Goal: Find specific page/section: Find specific page/section

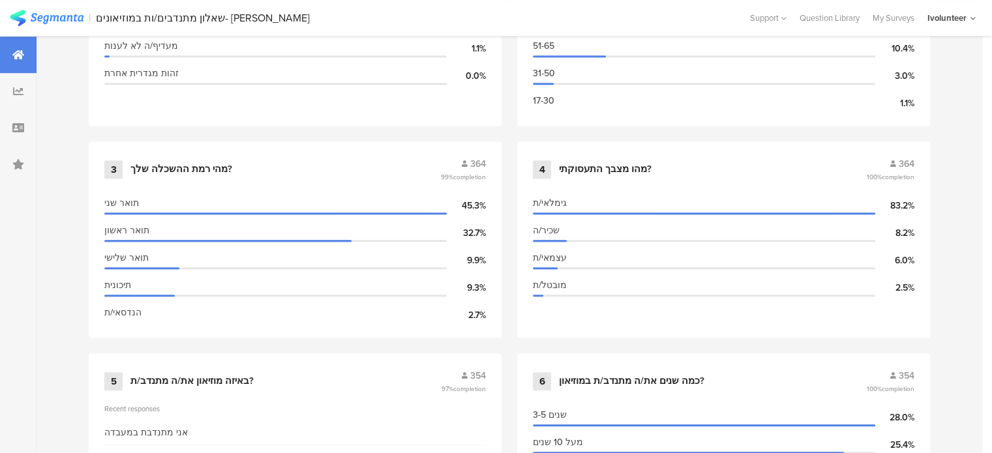
scroll to position [587, 0]
